Goal: Information Seeking & Learning: Learn about a topic

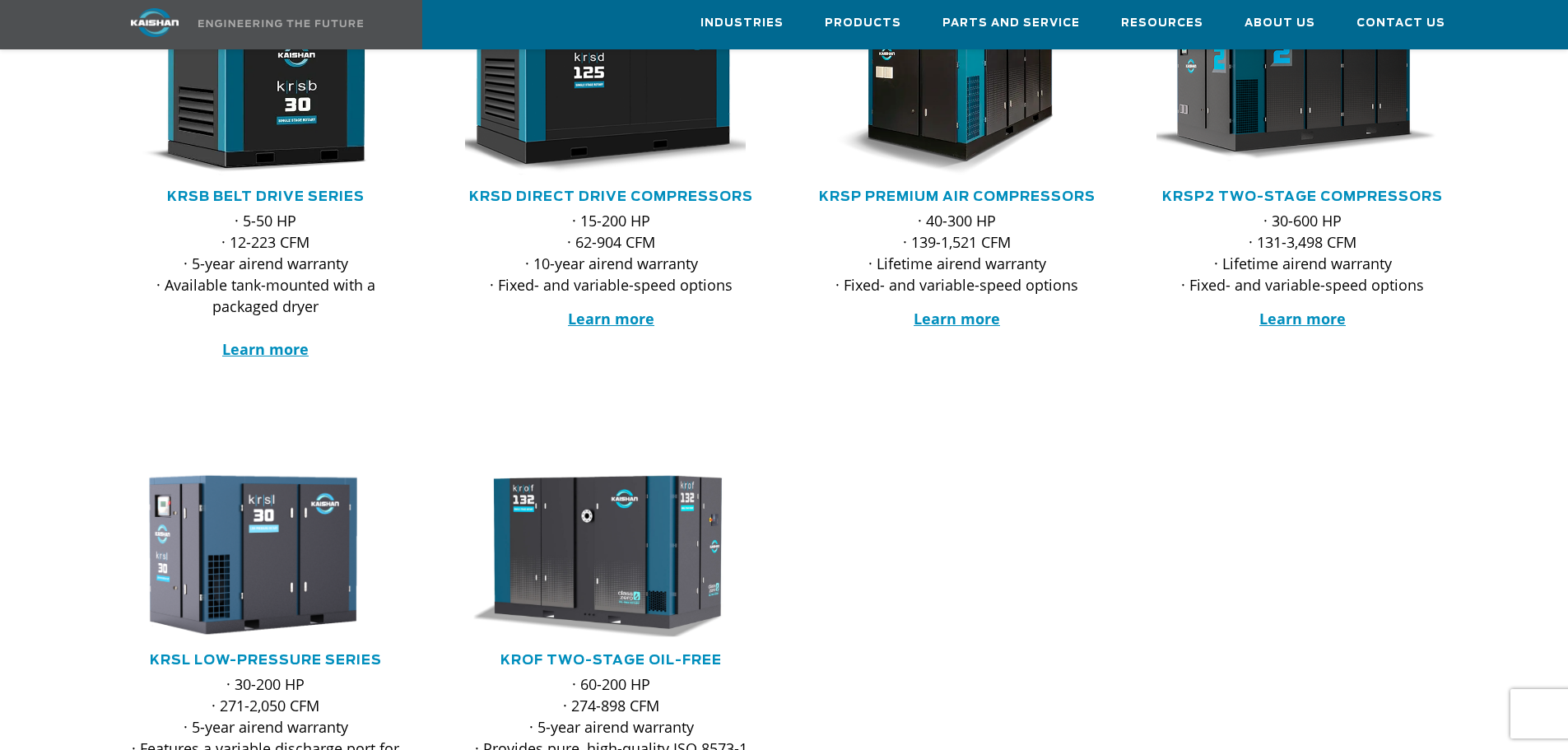
scroll to position [412, 0]
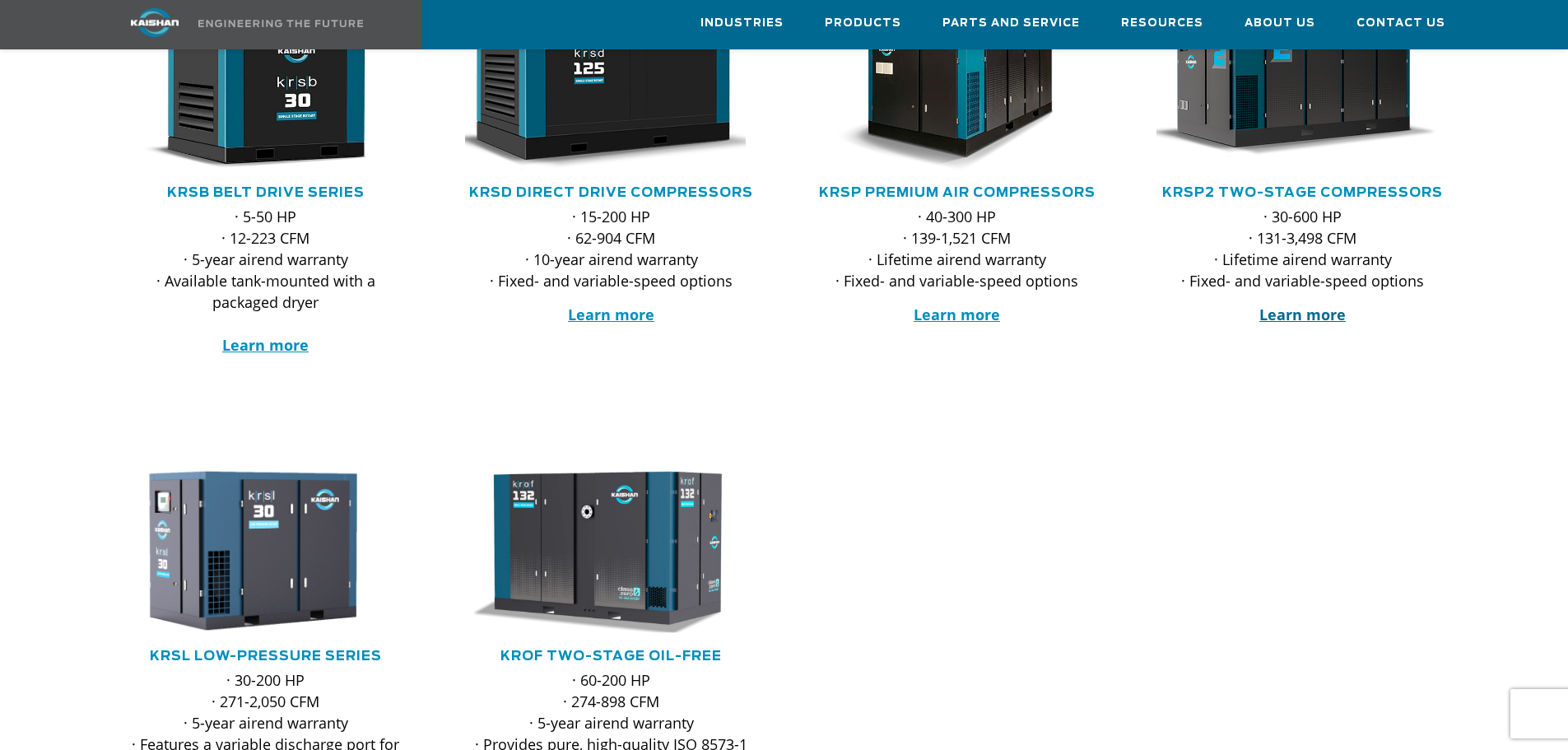
click at [1303, 305] on strong "Learn more" at bounding box center [1302, 315] width 86 height 20
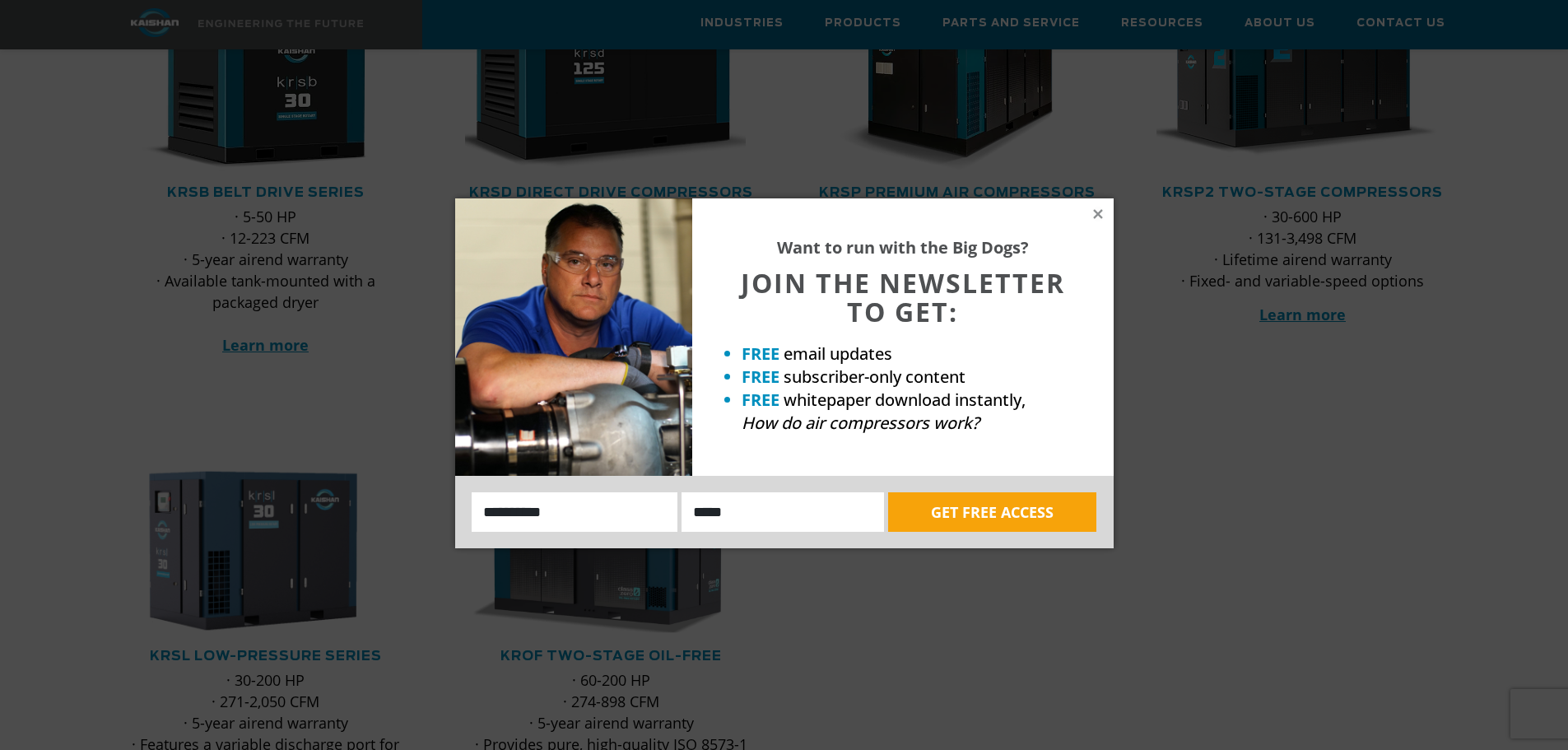
scroll to position [329, 0]
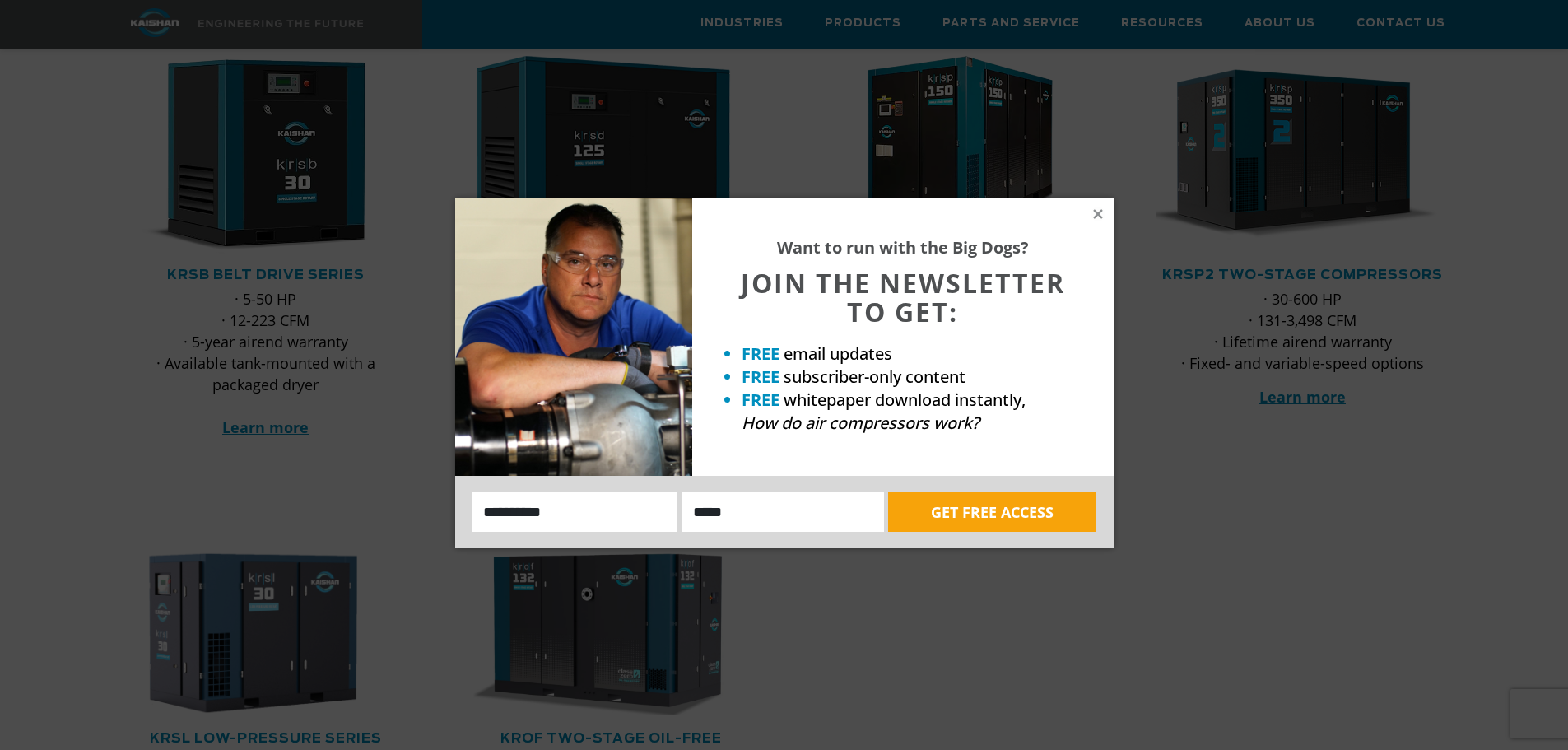
click at [110, 416] on div "Want to run with the Big Dogs? JOIN THE NEWSLETTER TO GET: FREE email updates F…" at bounding box center [784, 375] width 1568 height 750
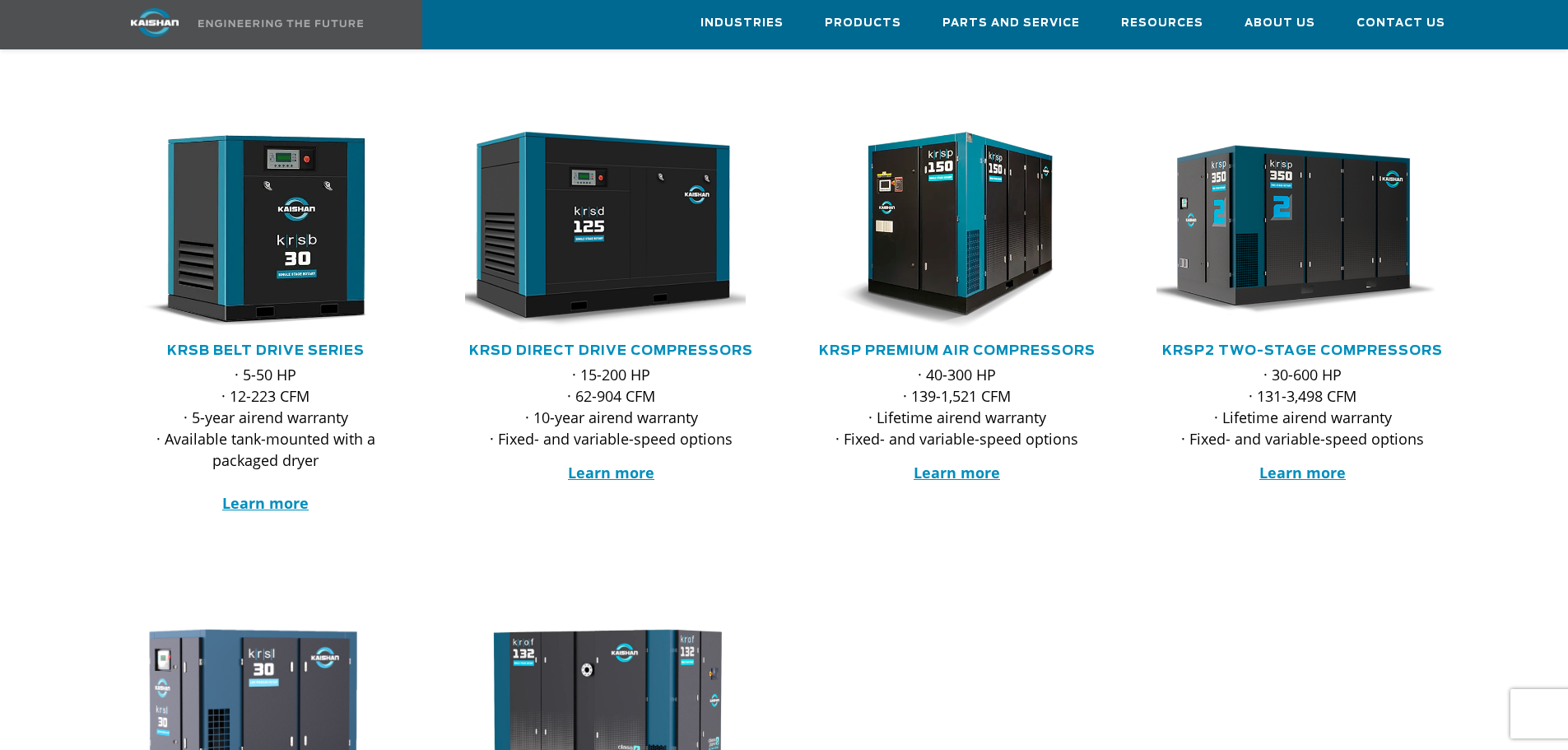
scroll to position [247, 0]
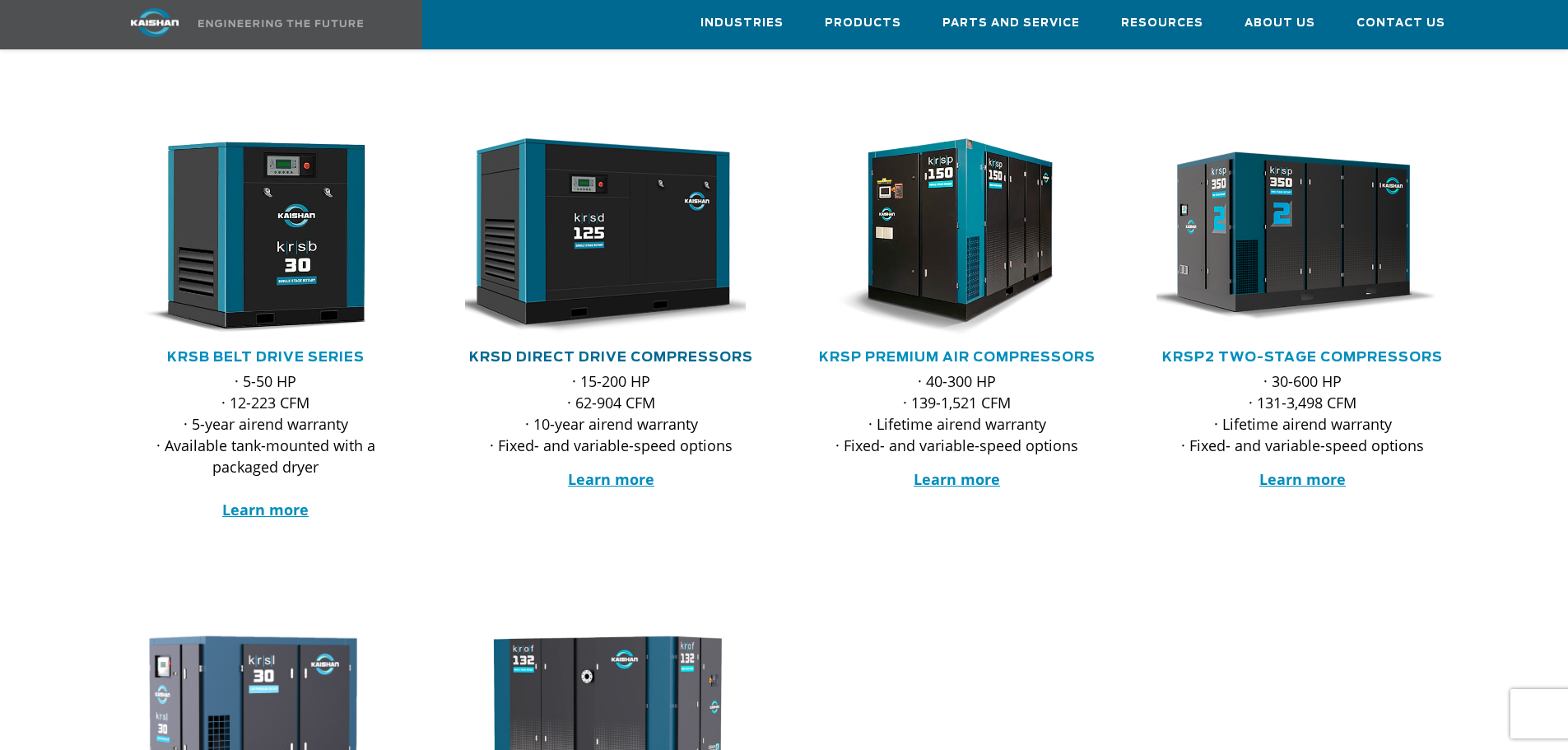
click at [618, 351] on link "KRSD Direct Drive Compressors" at bounding box center [611, 357] width 284 height 14
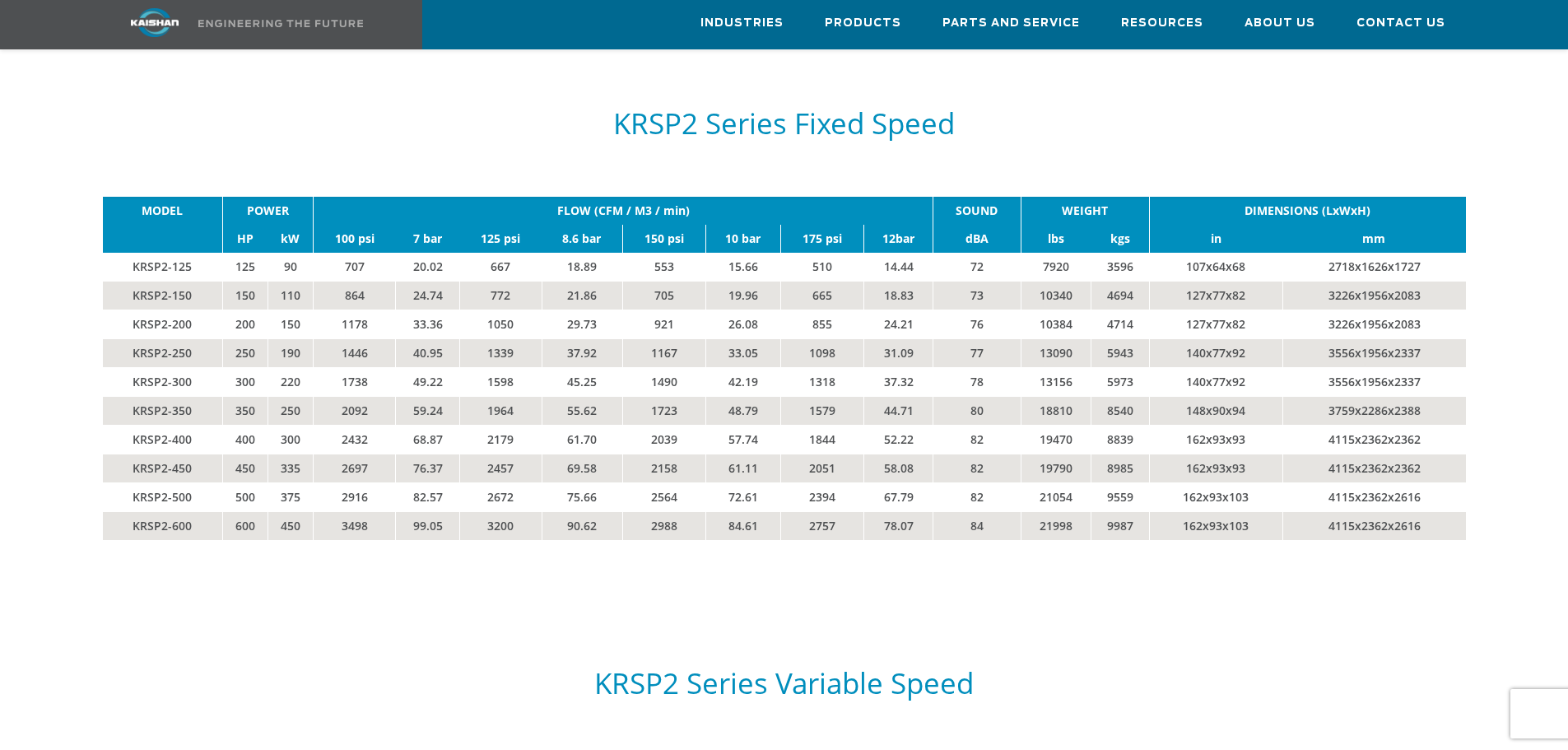
scroll to position [2882, 0]
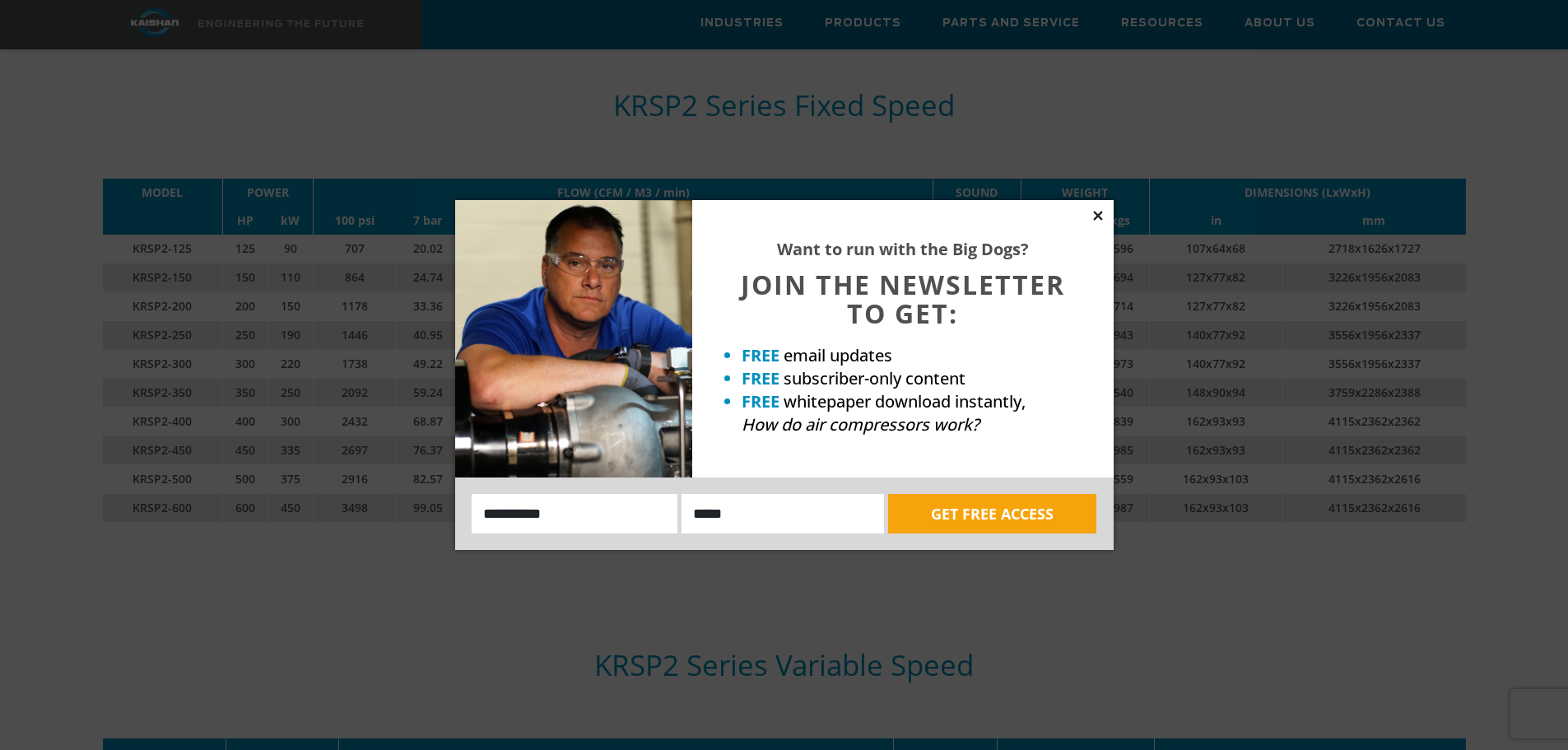
click at [1098, 216] on icon at bounding box center [1098, 215] width 9 height 9
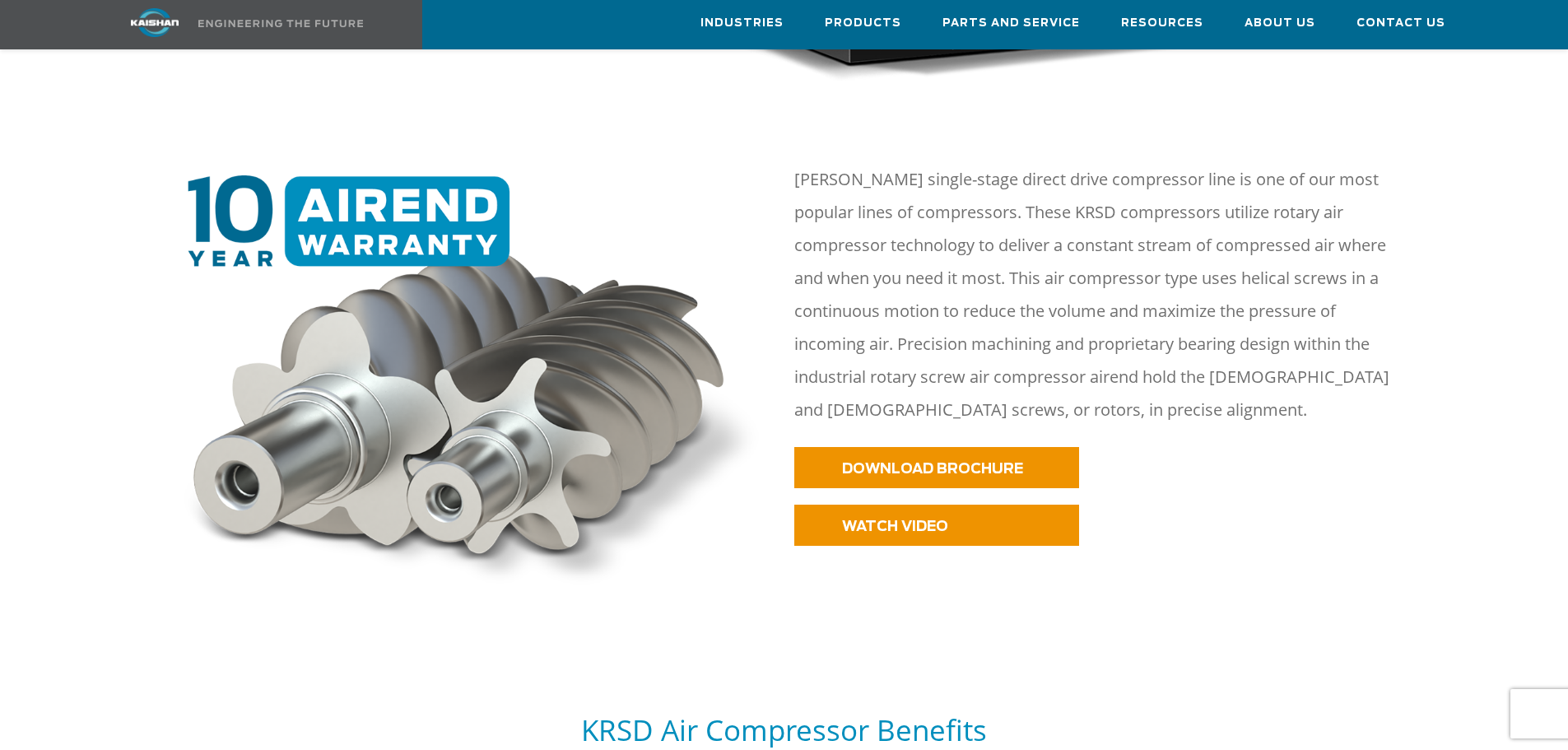
scroll to position [741, 0]
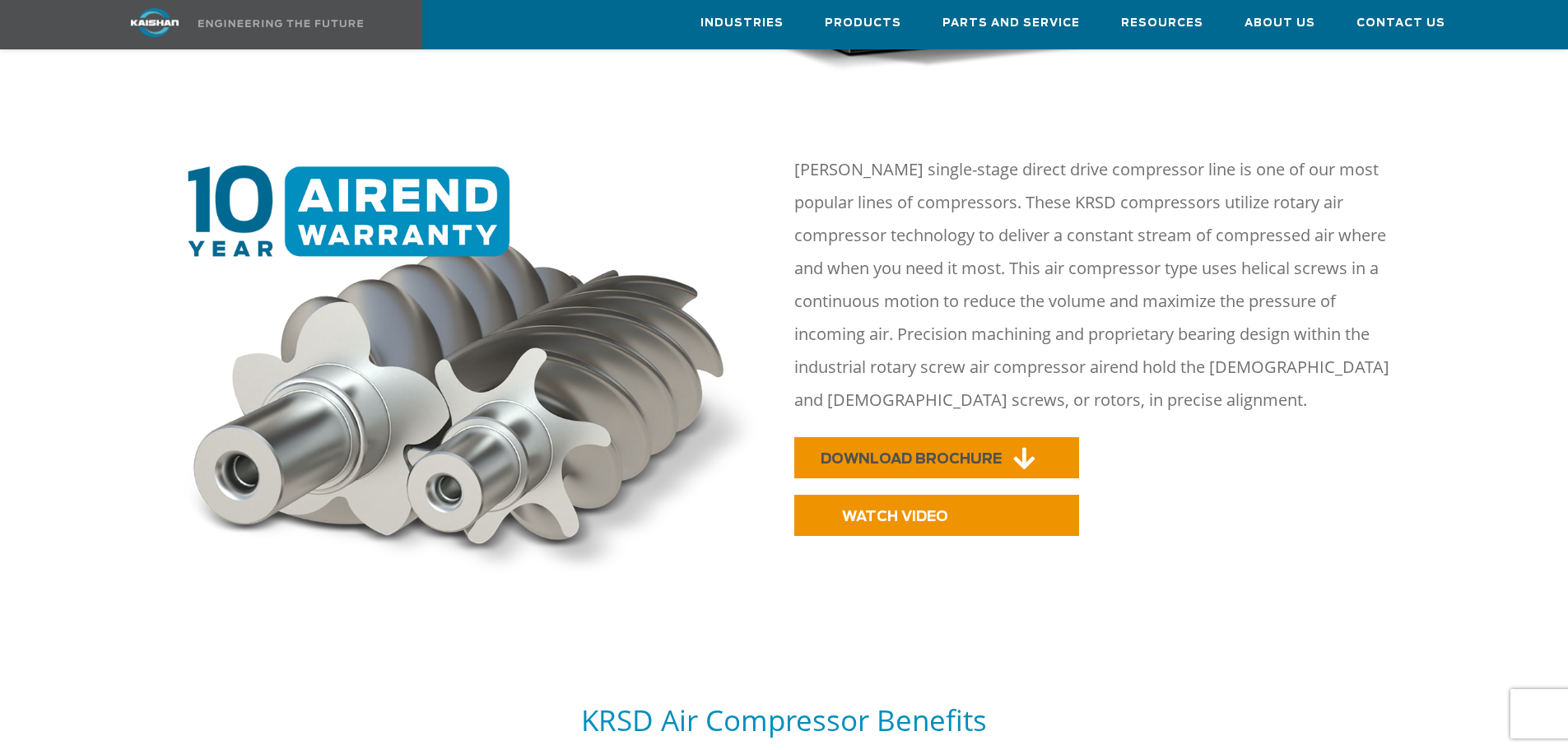
click at [915, 453] on span "DOWNLOAD BROCHURE" at bounding box center [911, 459] width 181 height 14
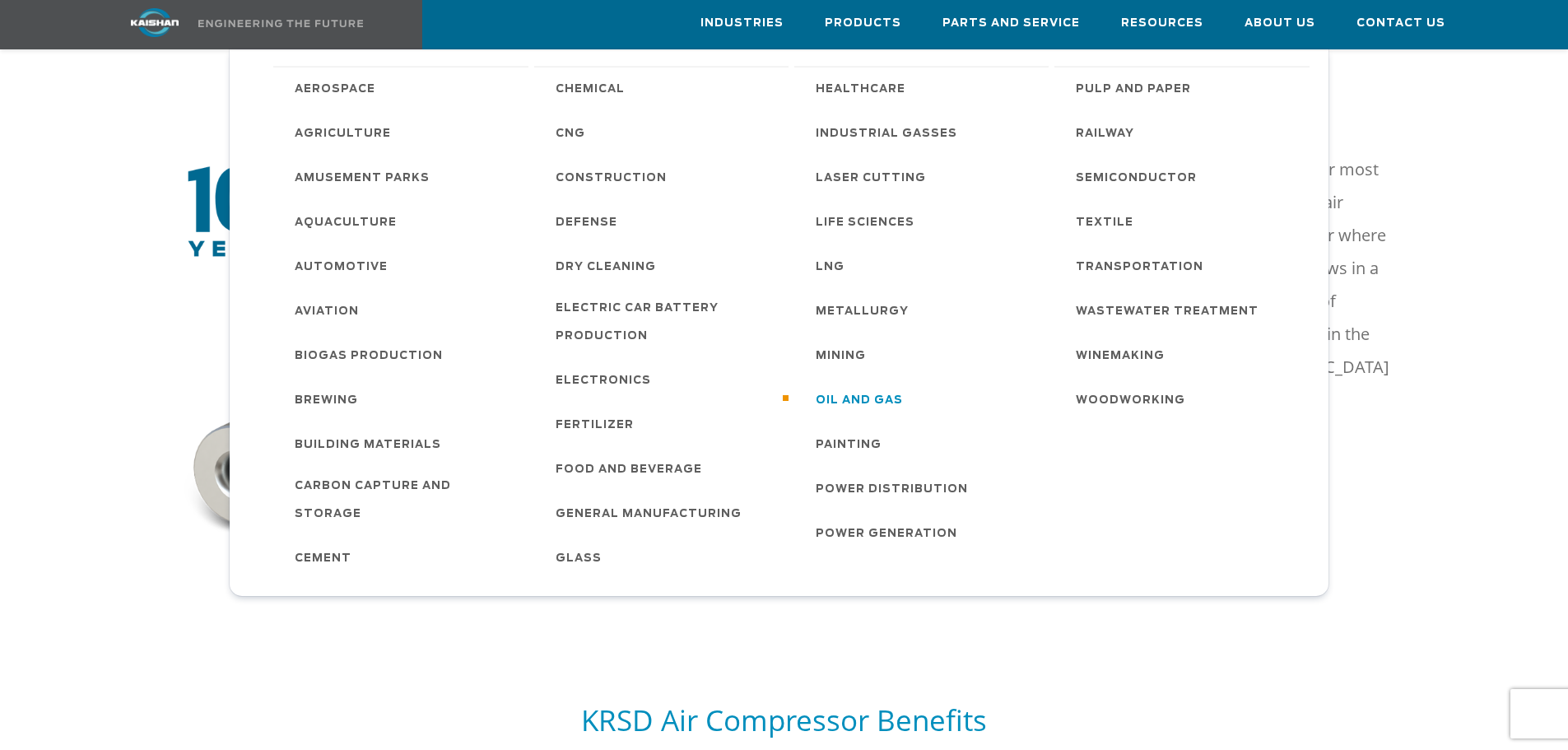
click at [828, 390] on span "Oil and Gas" at bounding box center [859, 401] width 87 height 28
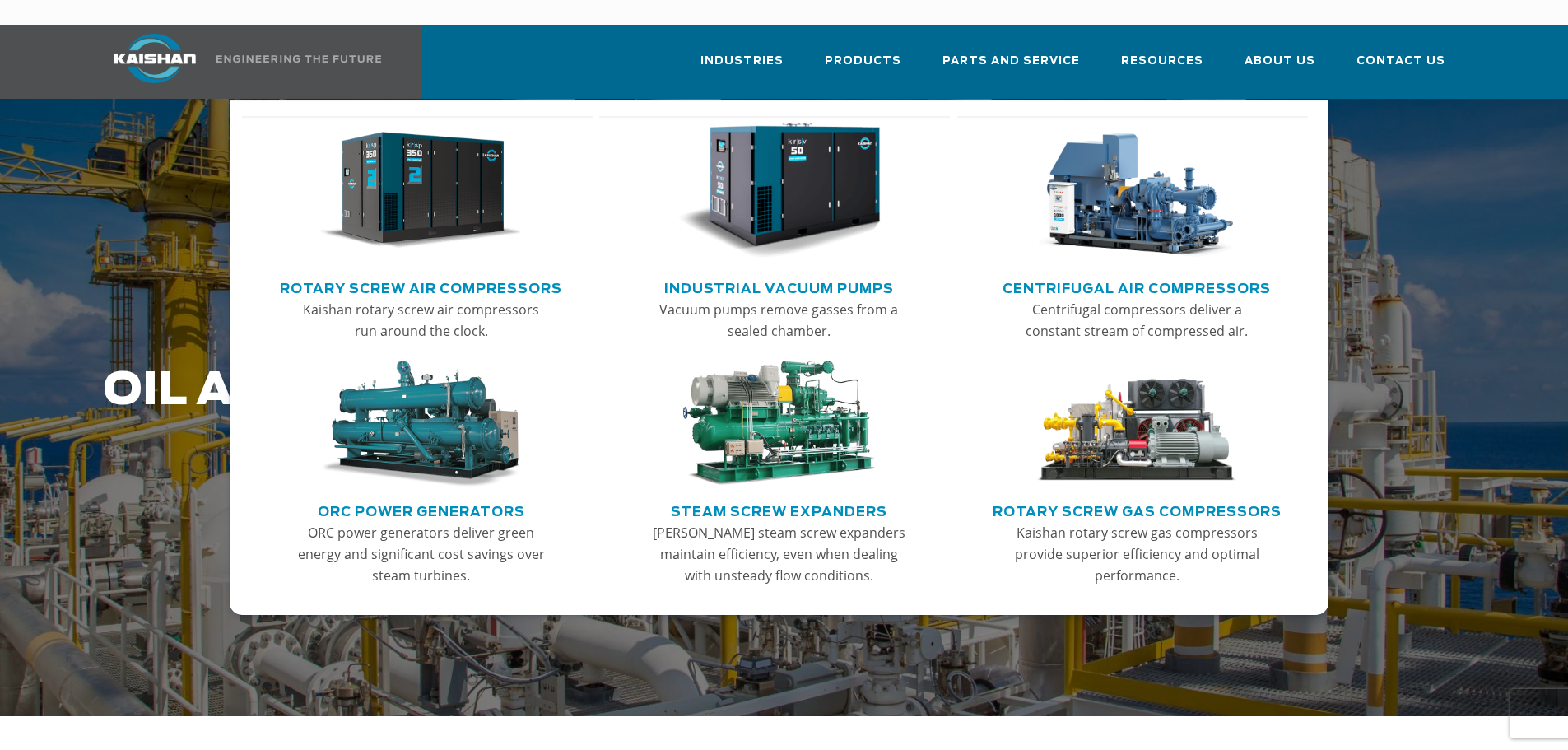
click at [421, 274] on link "Rotary Screw Air Compressors" at bounding box center [421, 286] width 282 height 24
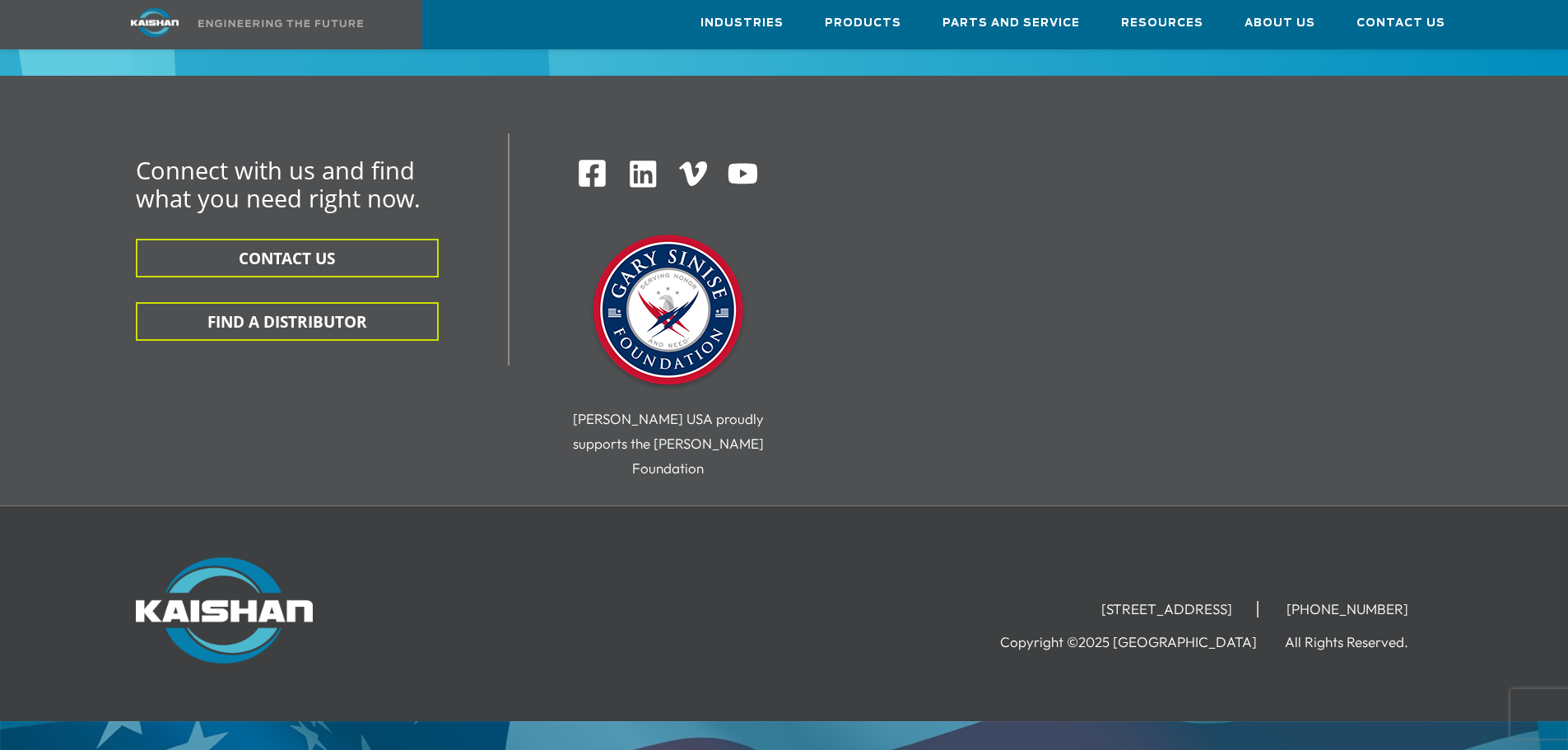
scroll to position [2888, 0]
